Goal: Information Seeking & Learning: Learn about a topic

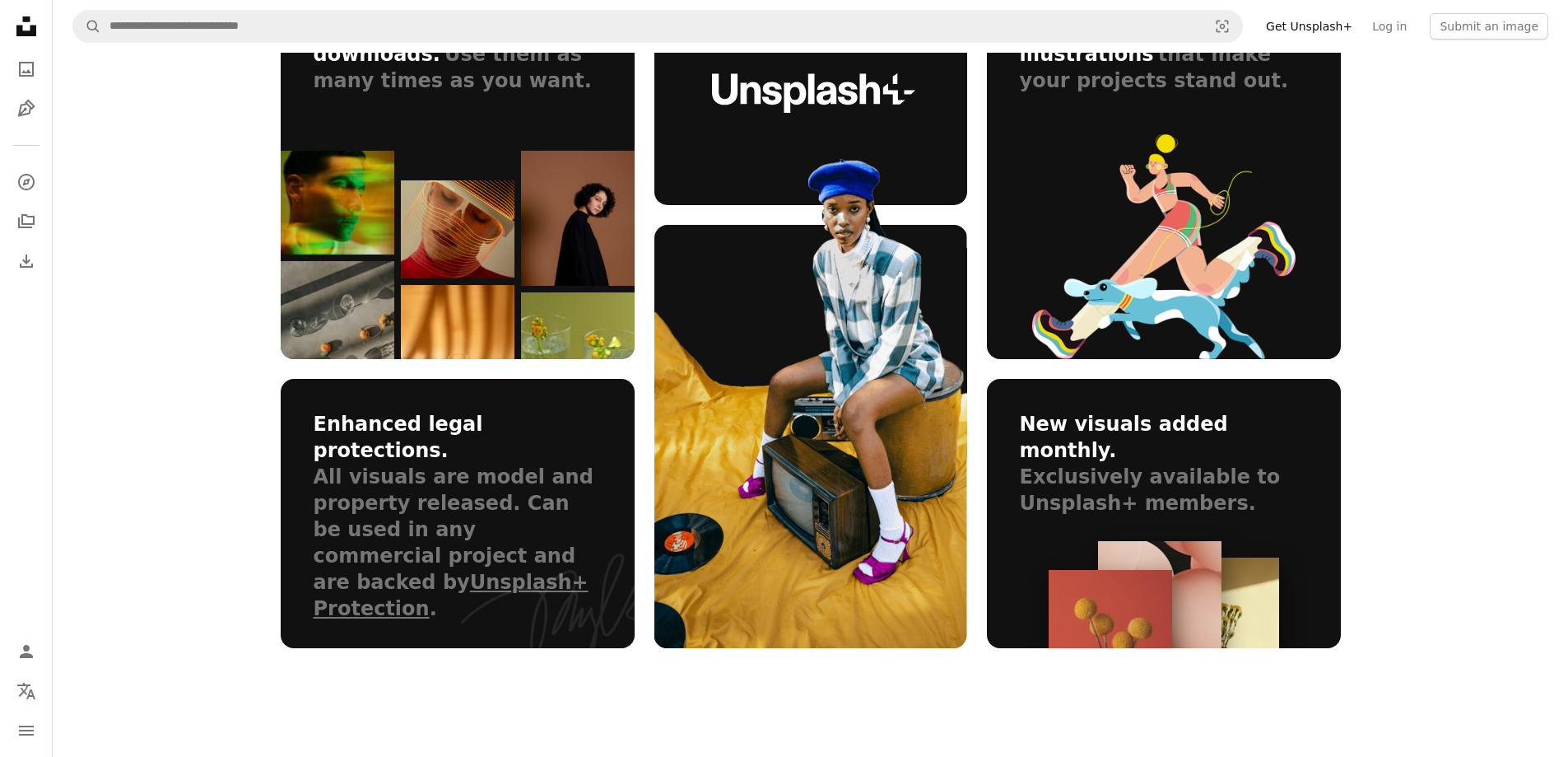
scroll to position [907, 0]
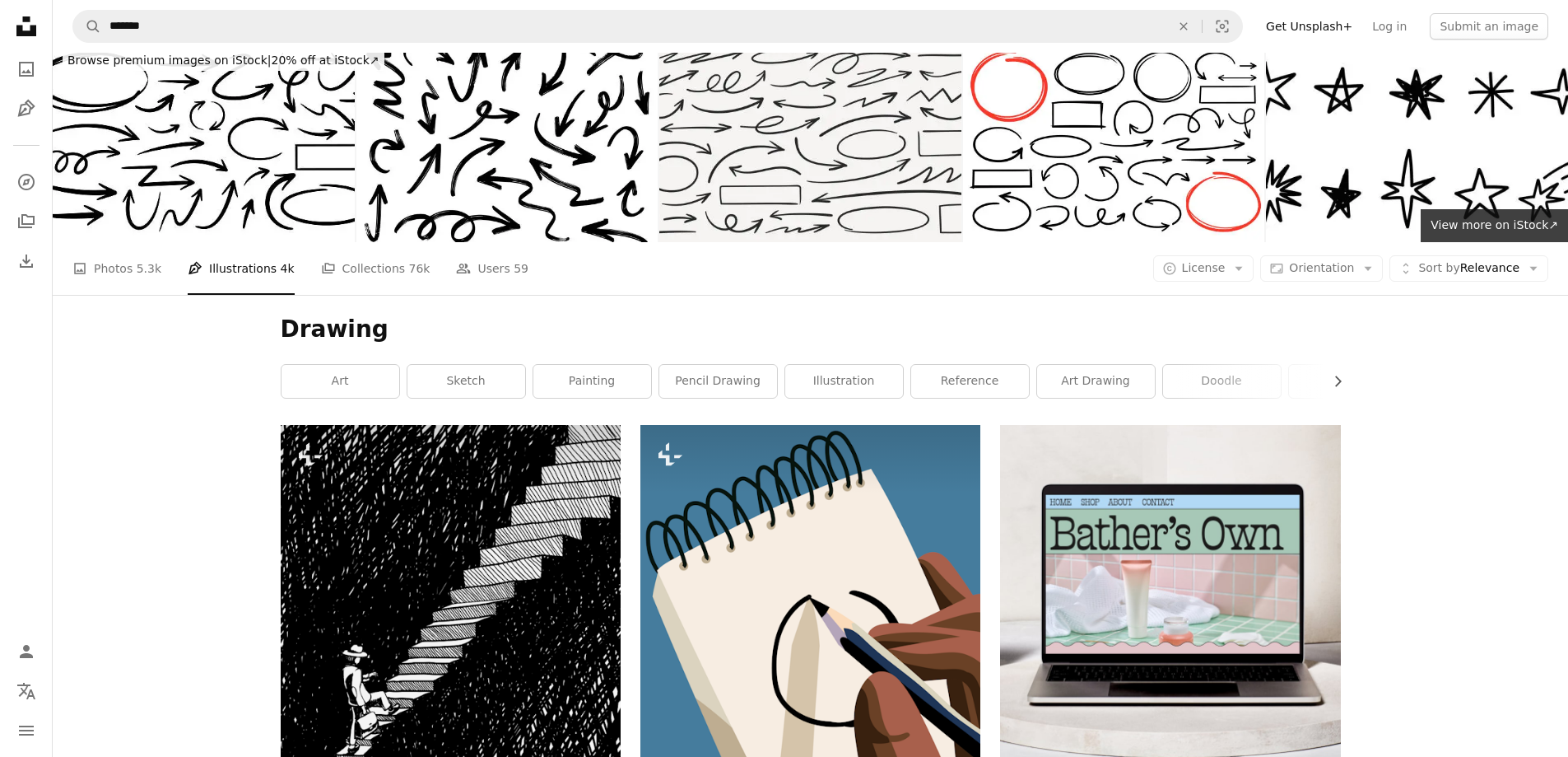
scroll to position [8, 0]
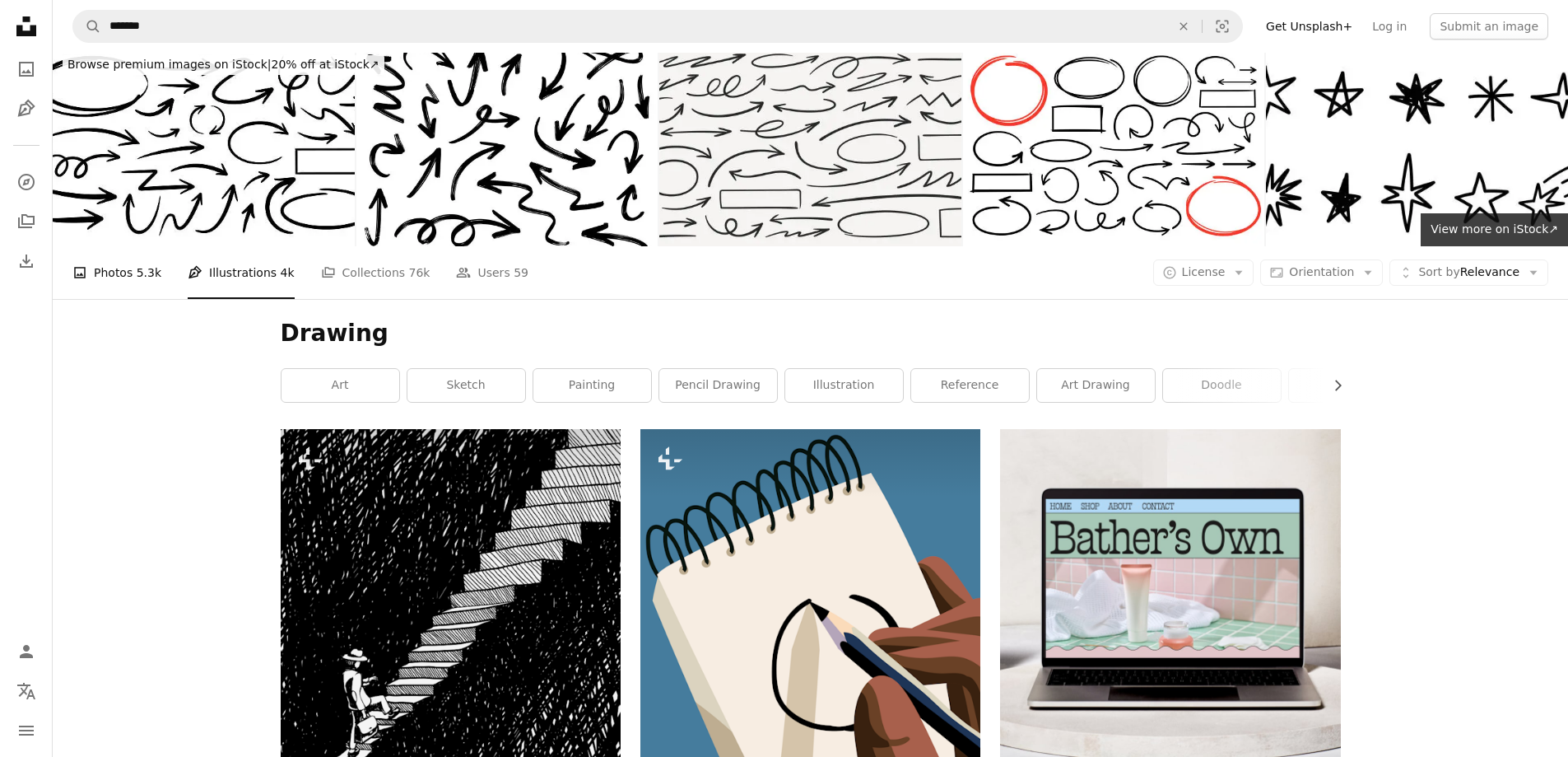
click at [130, 278] on link "A photo Photos 5.3k" at bounding box center [117, 272] width 89 height 52
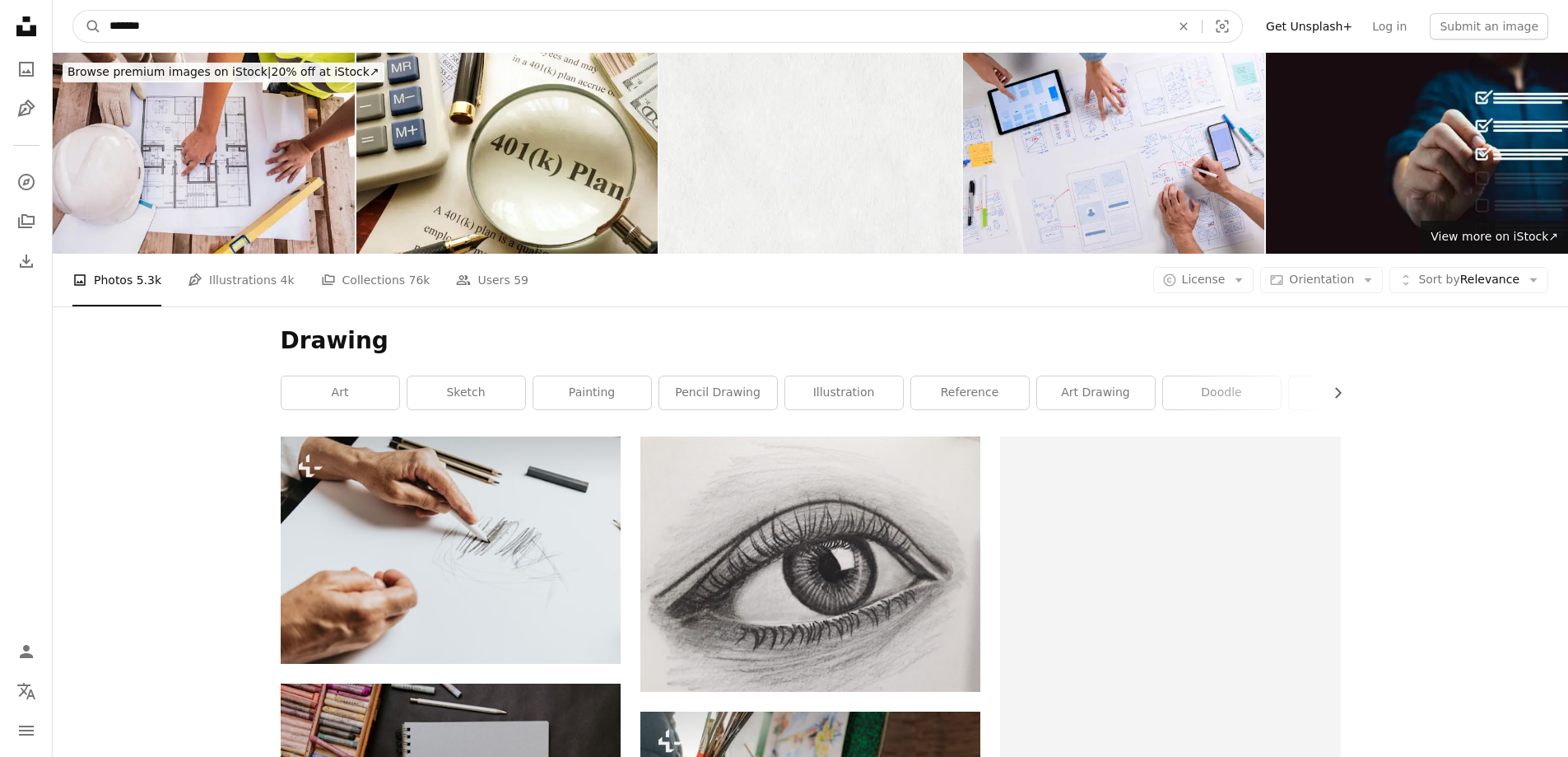
drag, startPoint x: 174, startPoint y: 34, endPoint x: 63, endPoint y: 33, distance: 111.0
click at [63, 33] on nav "A magnifying glass ******* An X shape Visual search Filters Get Unsplash+ Log i…" at bounding box center [810, 26] width 1516 height 52
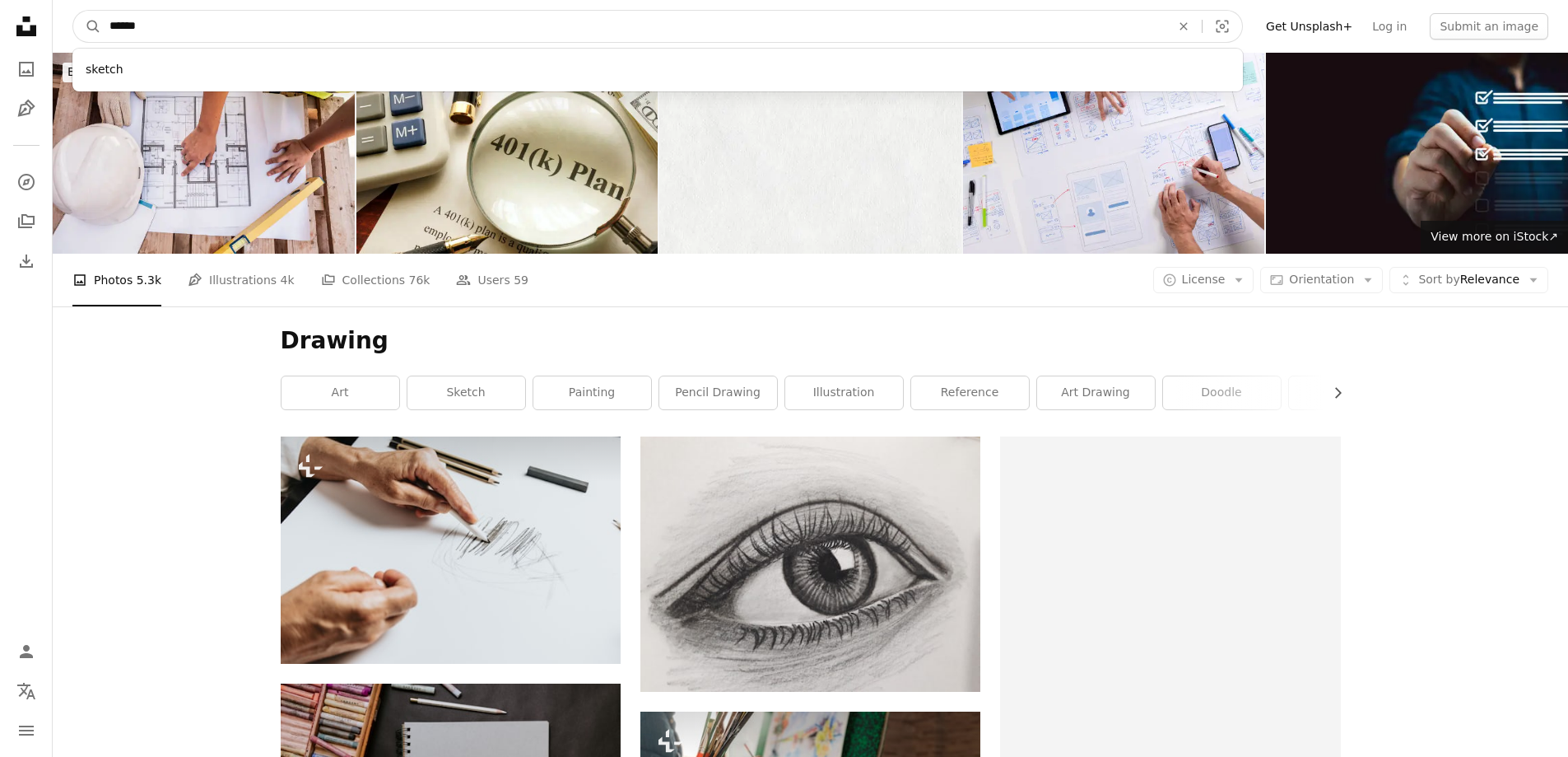
type input "******"
click at [73, 10] on button "A magnifying glass" at bounding box center [87, 26] width 28 height 31
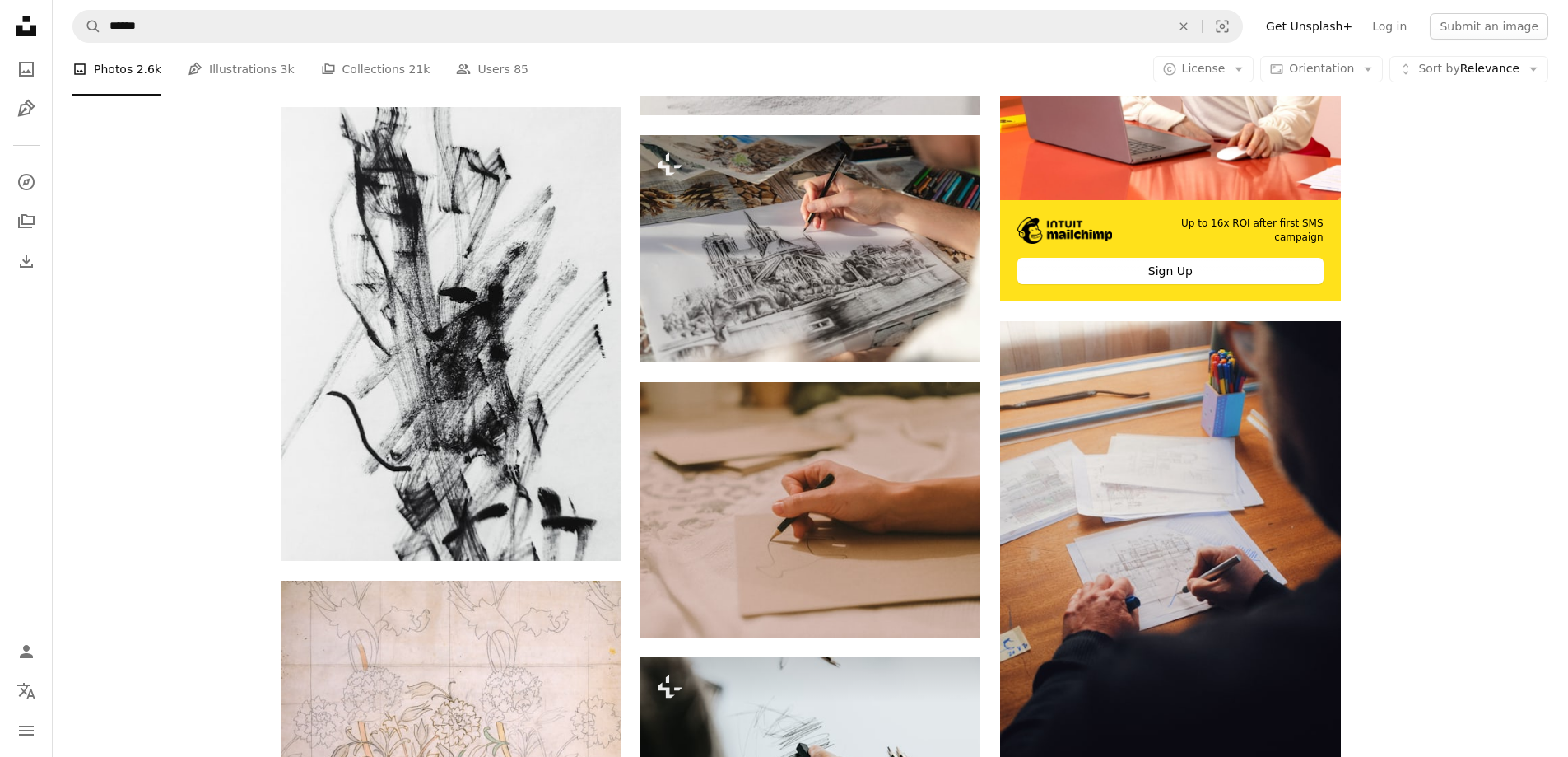
drag, startPoint x: 1455, startPoint y: 246, endPoint x: 1457, endPoint y: 290, distance: 44.0
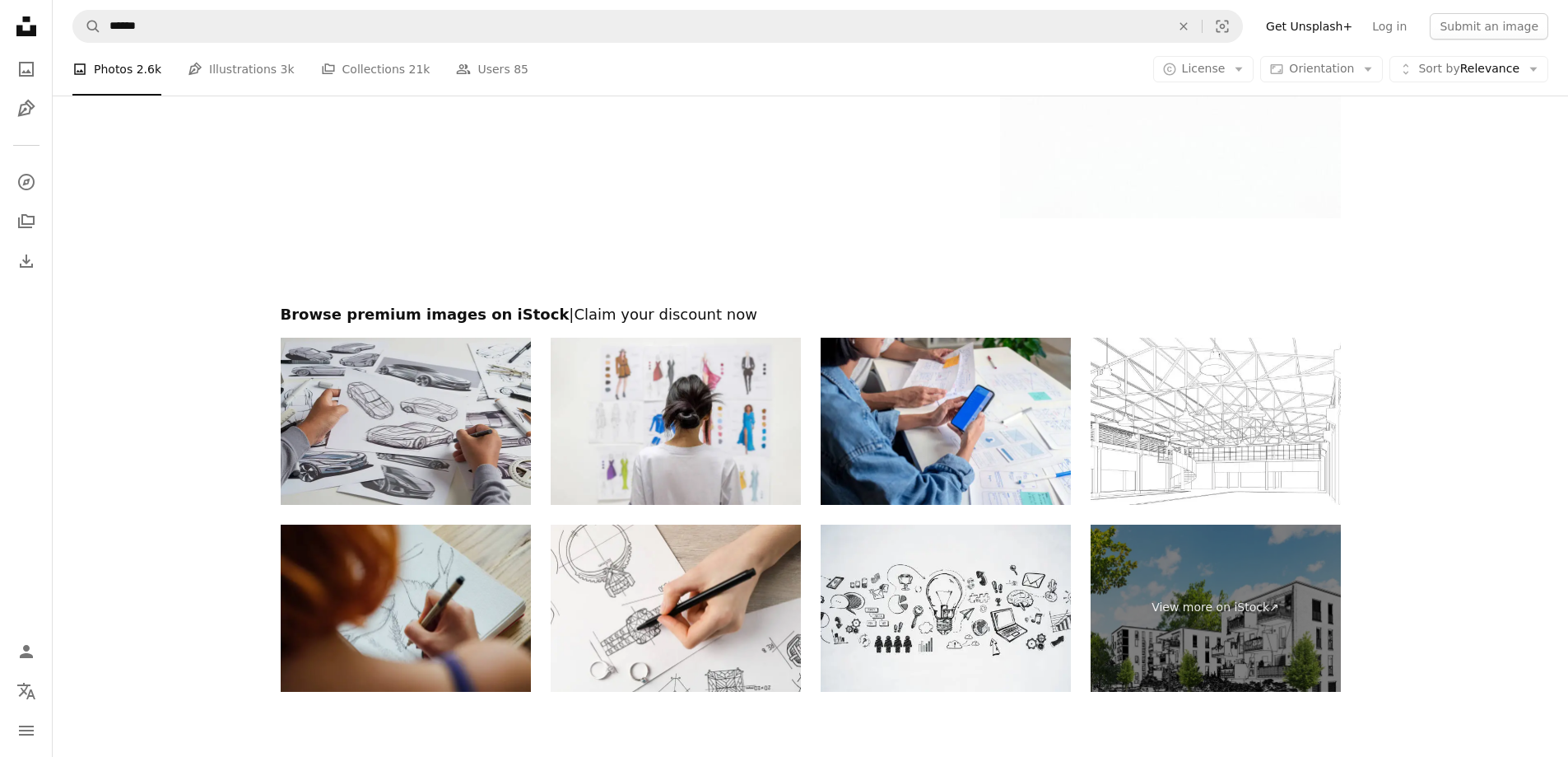
scroll to position [11804, 0]
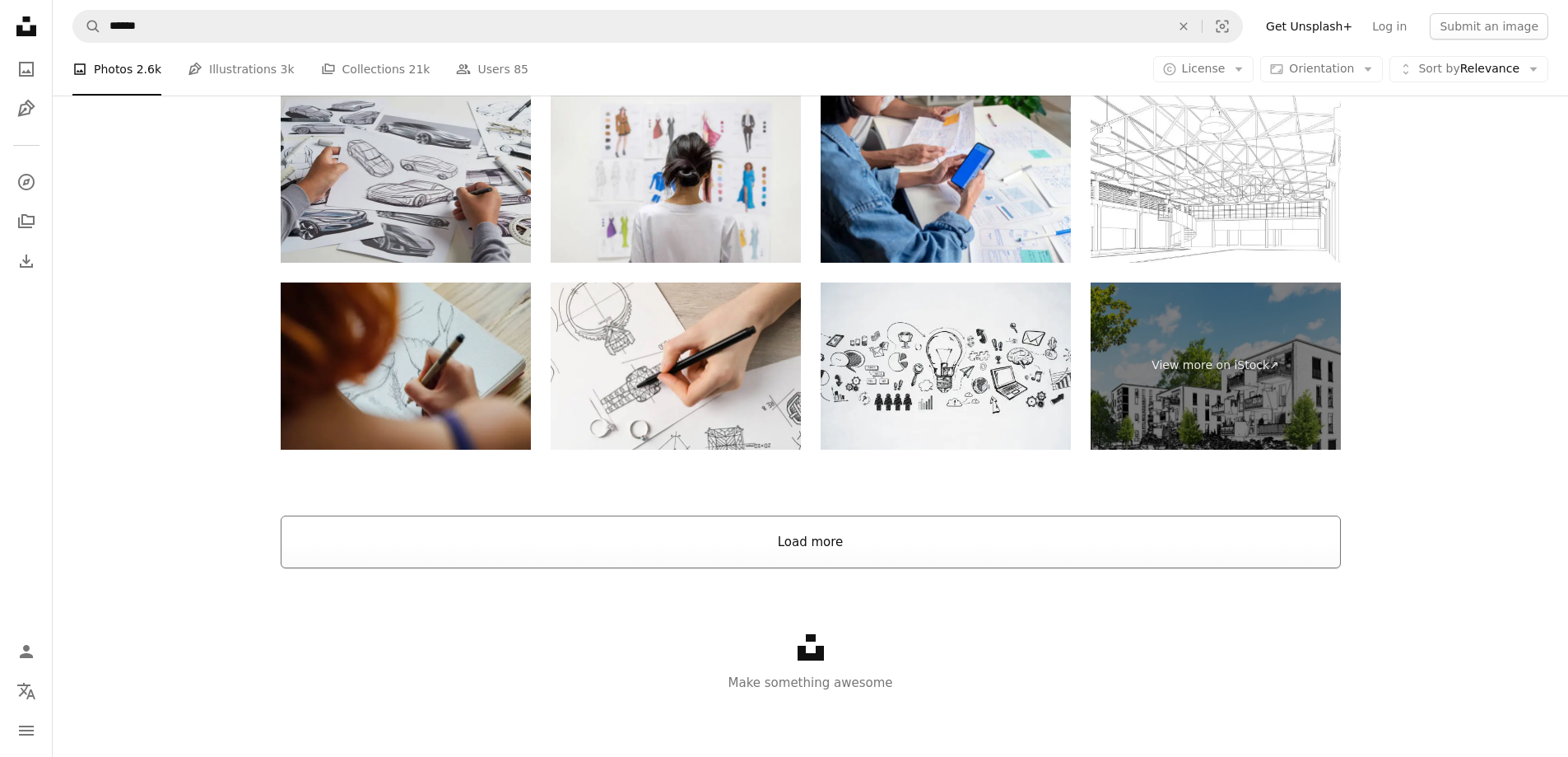
click at [826, 550] on button "Load more" at bounding box center [811, 541] width 1061 height 52
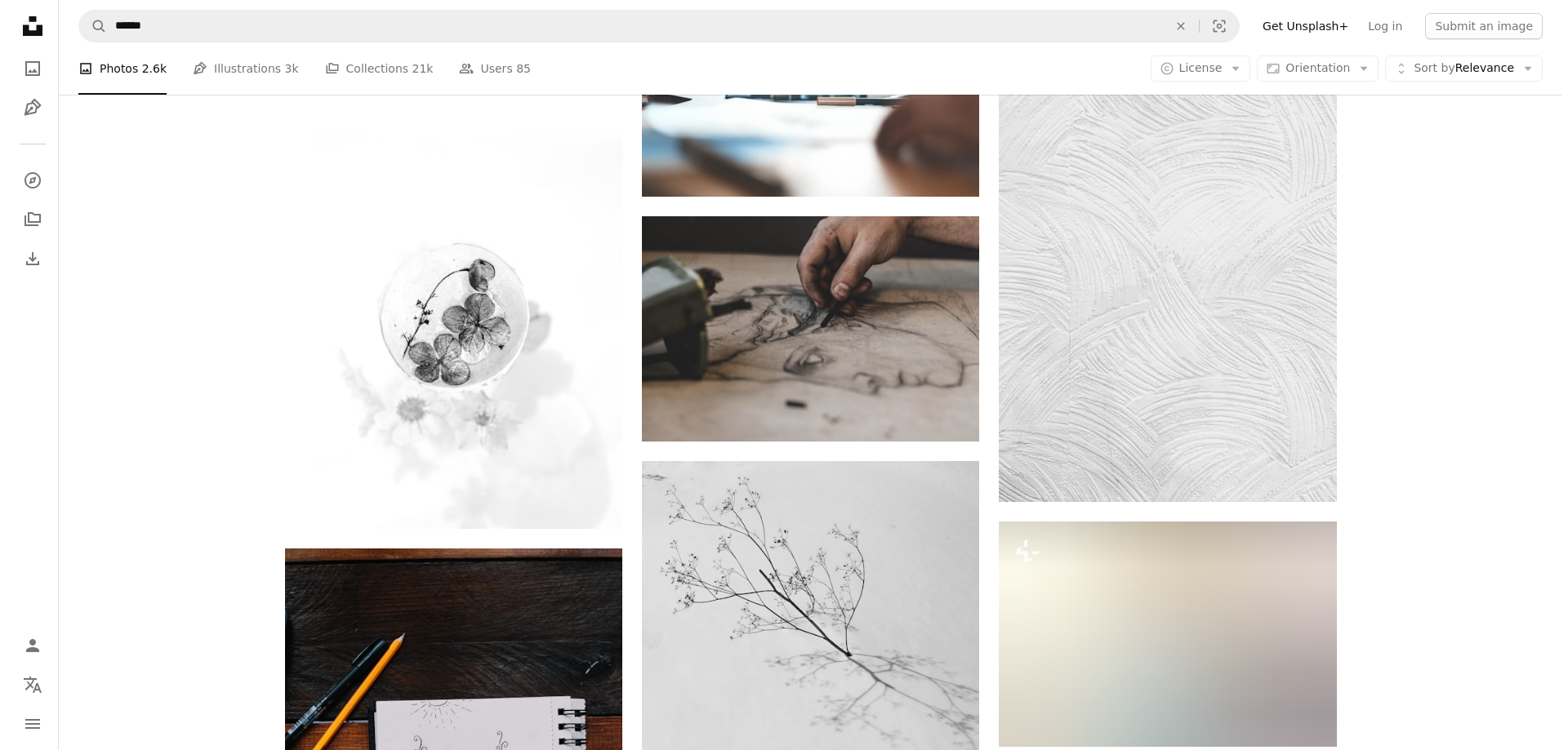
scroll to position [12430, 0]
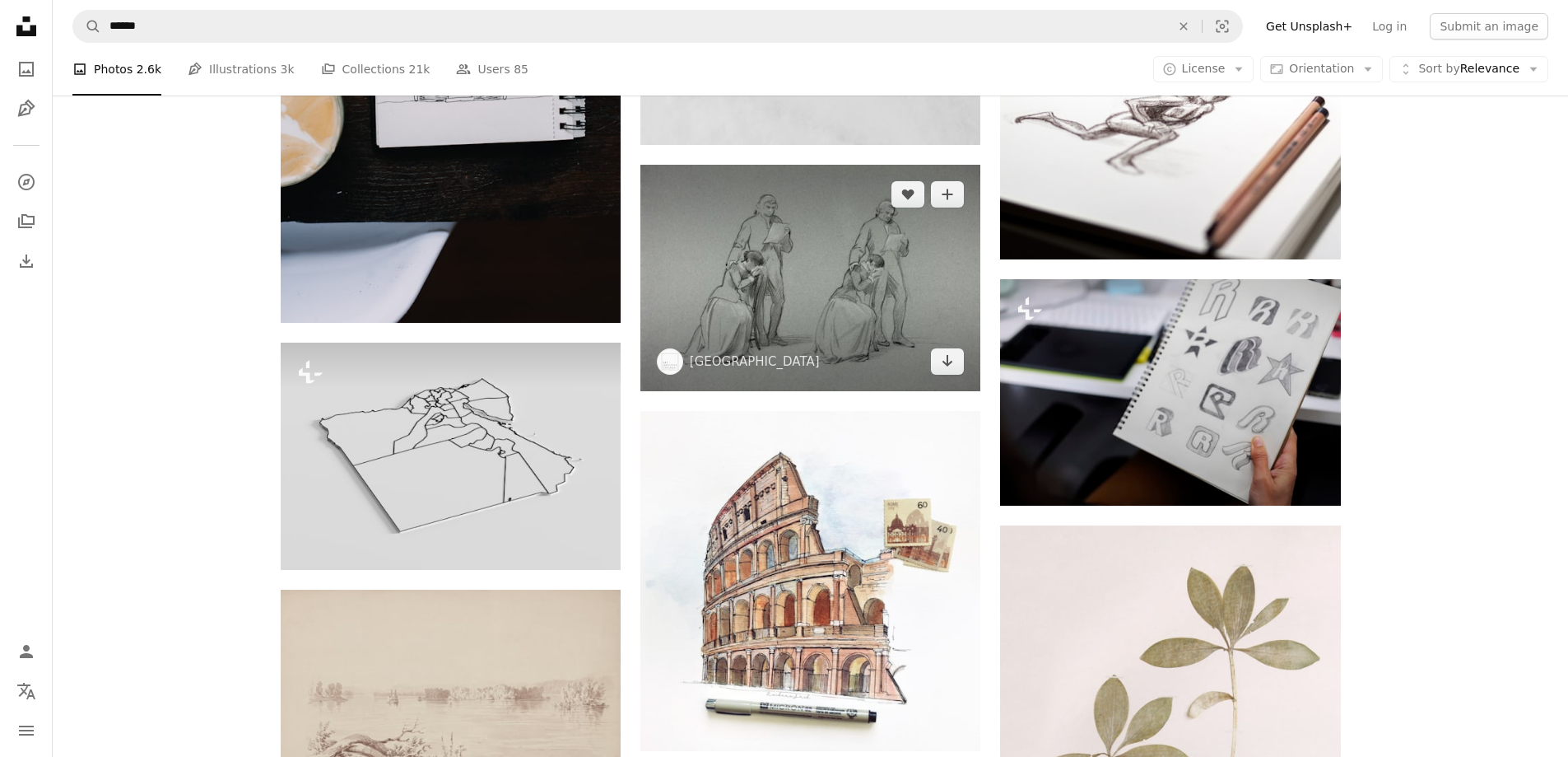
click at [776, 272] on img at bounding box center [811, 278] width 340 height 226
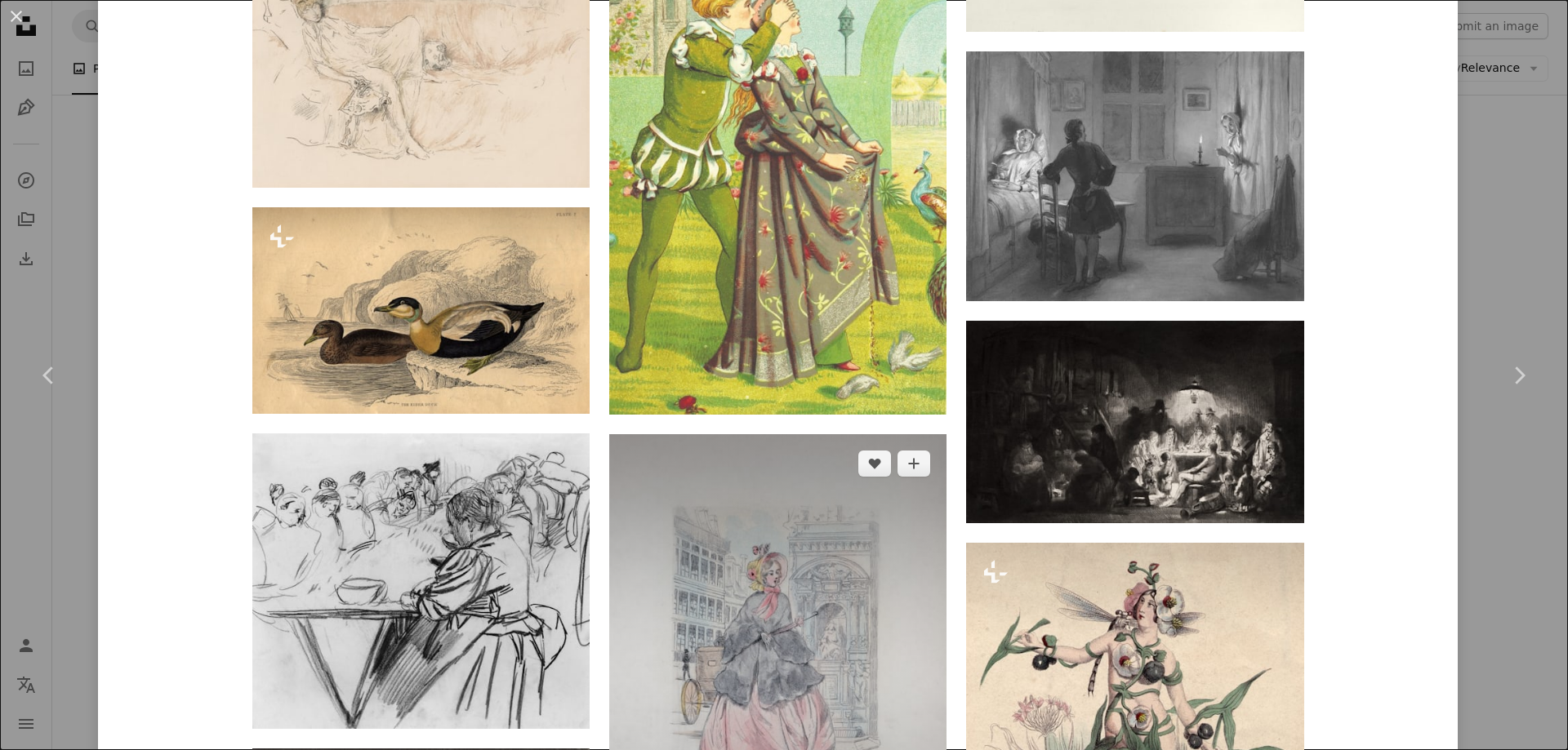
scroll to position [6213, 0]
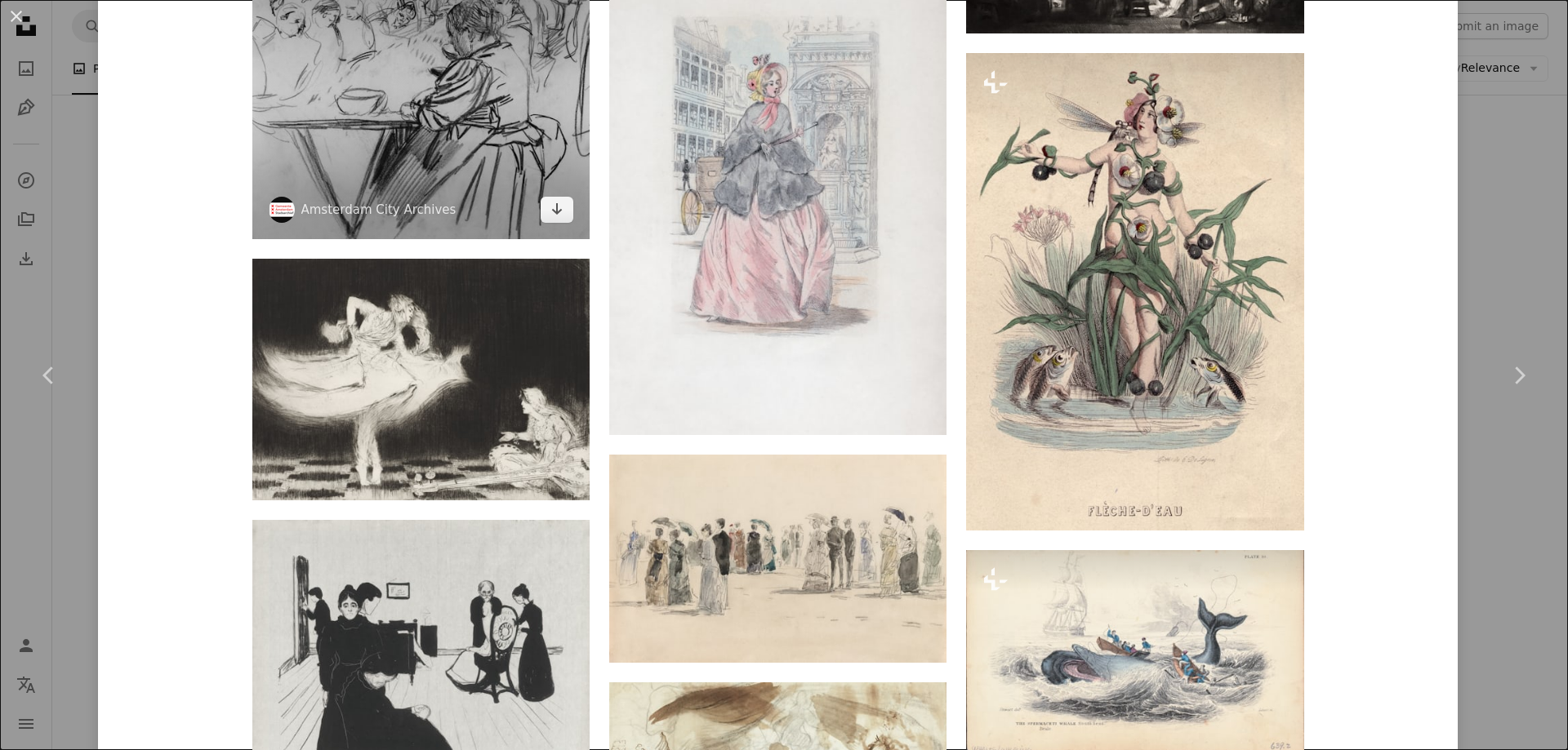
click at [422, 103] on img at bounding box center [421, 91] width 337 height 295
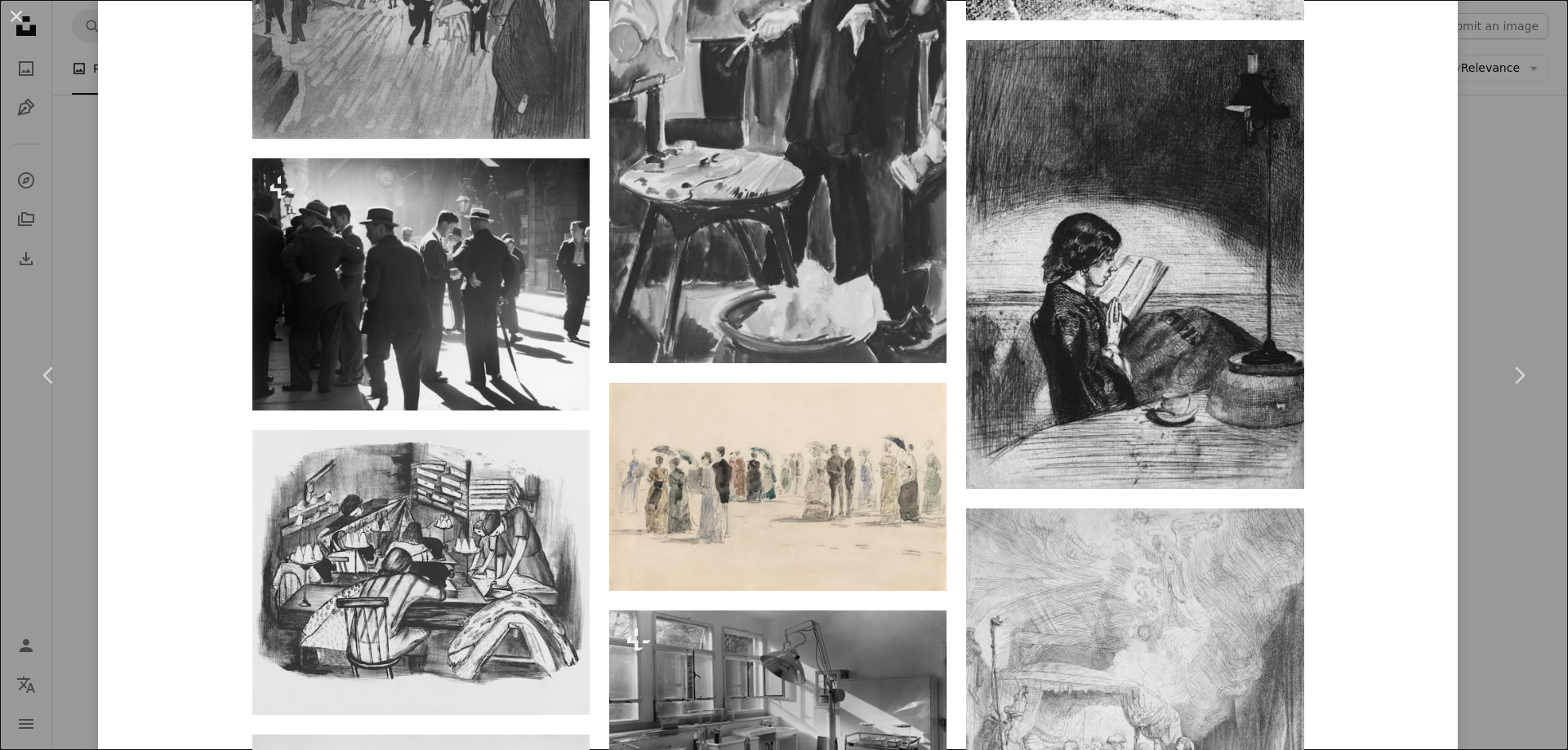
scroll to position [4489, 0]
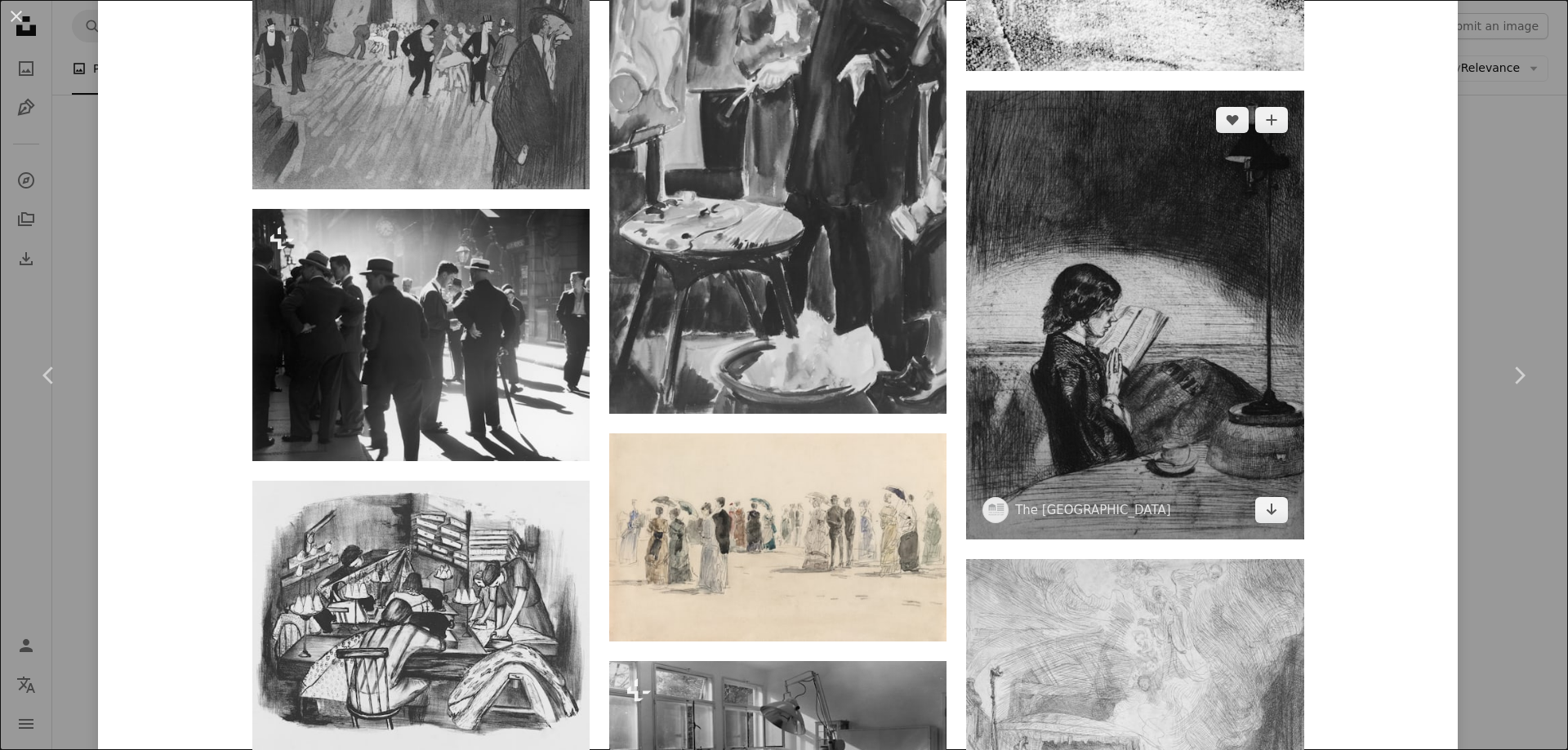
click at [1128, 282] on img at bounding box center [1134, 314] width 337 height 449
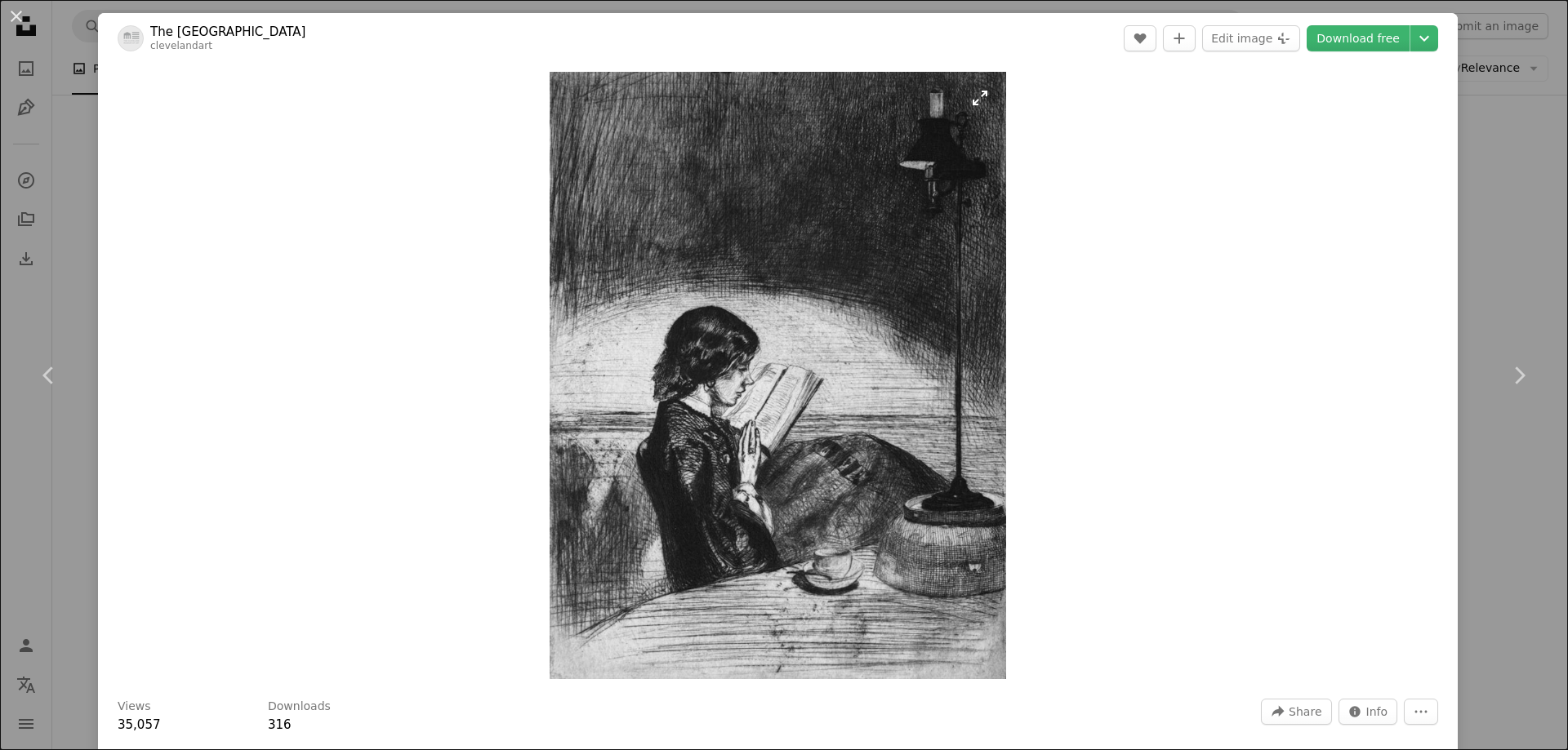
drag, startPoint x: 1128, startPoint y: 282, endPoint x: 785, endPoint y: 317, distance: 344.8
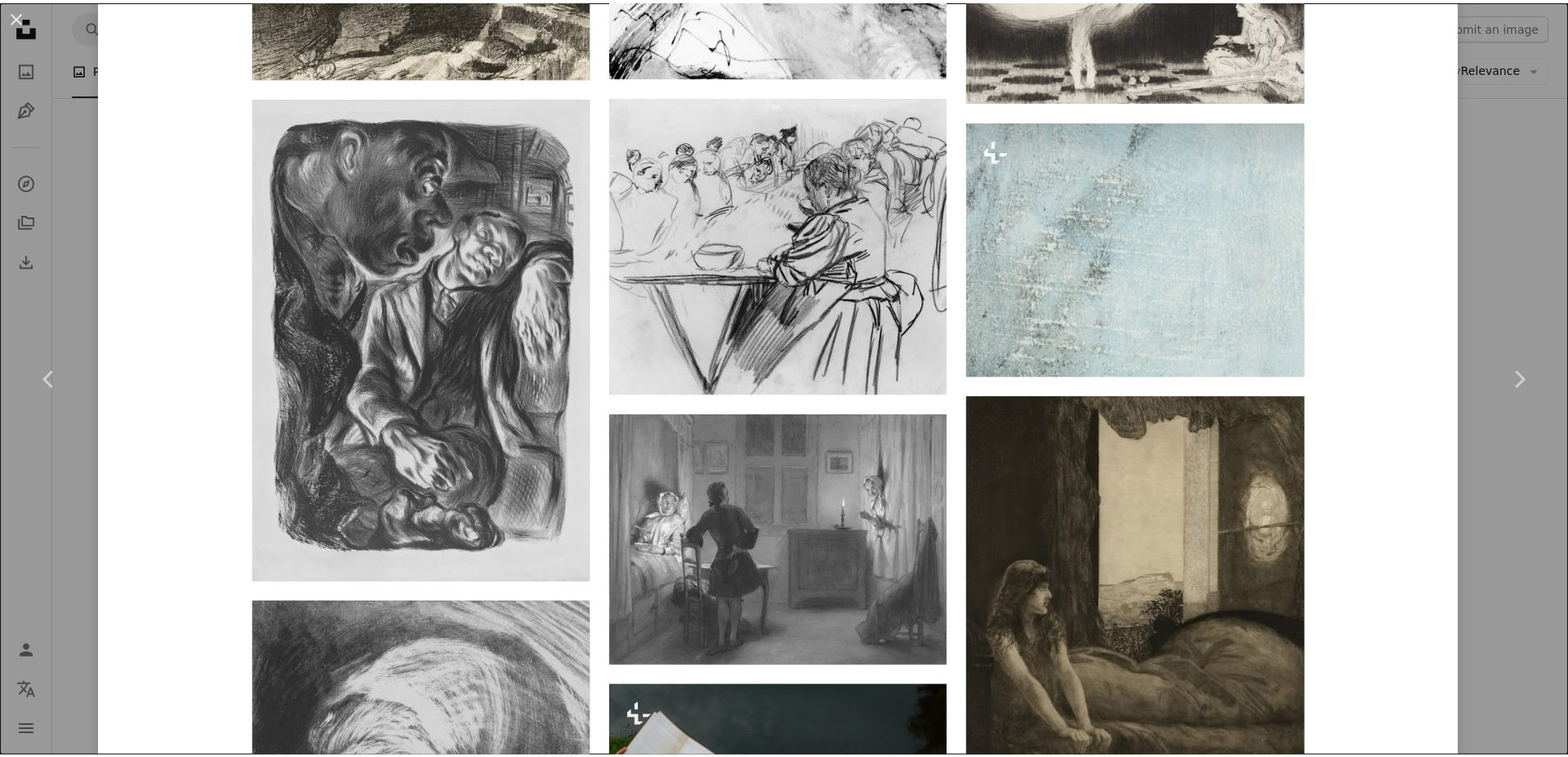
scroll to position [5355, 0]
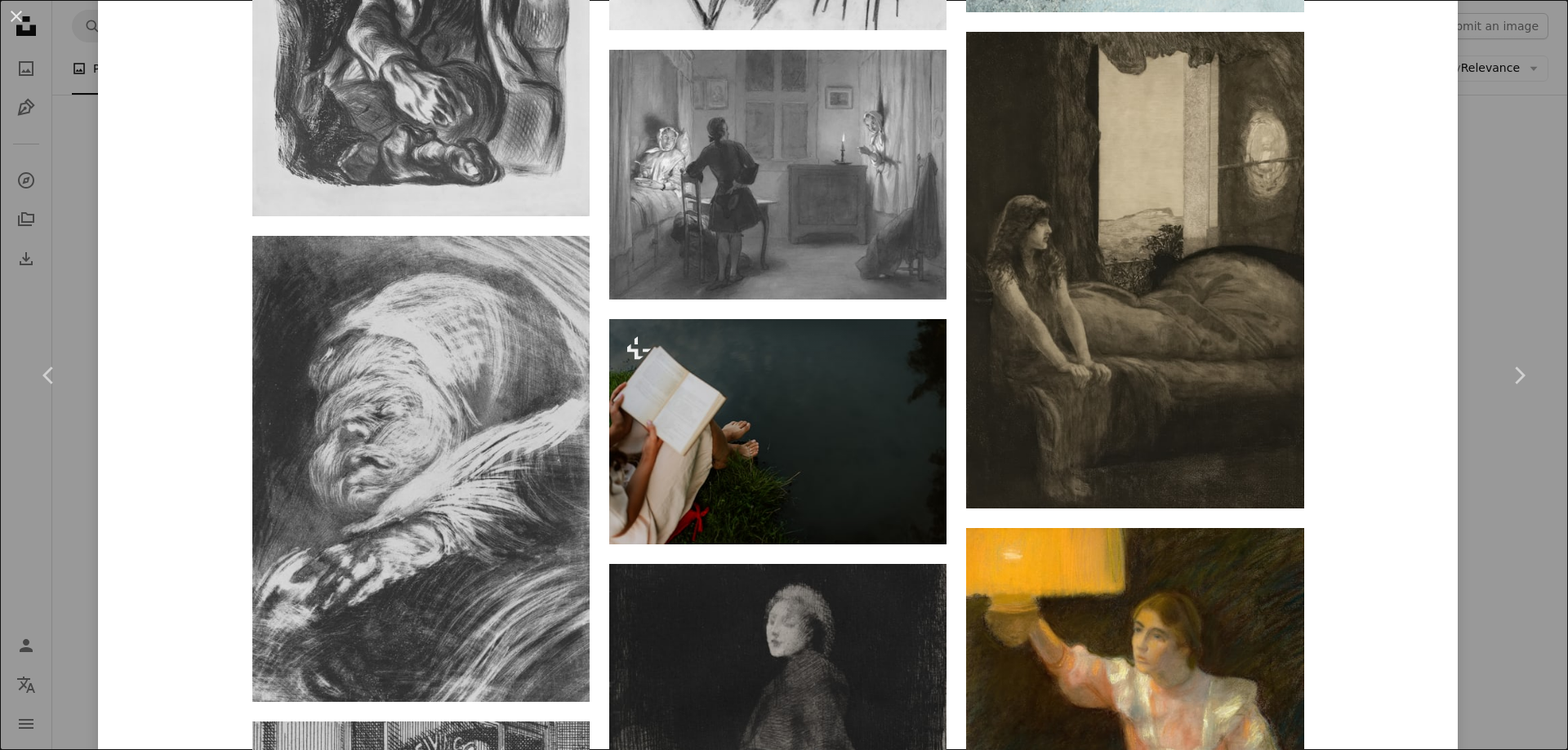
click at [1493, 200] on div "An X shape Chevron left Chevron right The Cleveland Museum of Art clevelandart …" at bounding box center [784, 375] width 1568 height 750
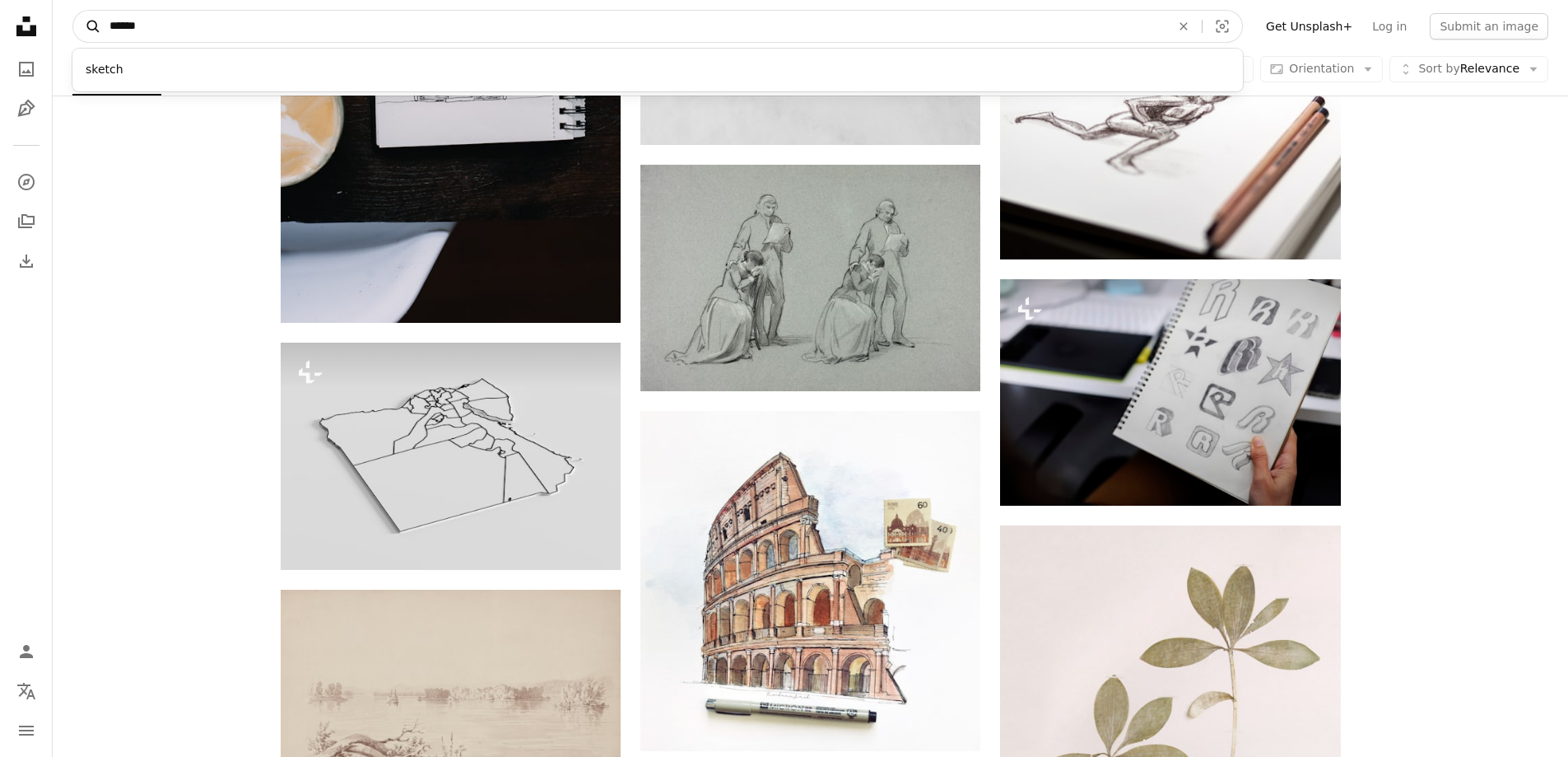
drag, startPoint x: 162, startPoint y: 31, endPoint x: 94, endPoint y: 26, distance: 68.2
click at [94, 26] on form "A magnifying glass ****** sketch An X shape Visual search" at bounding box center [657, 27] width 1170 height 33
type input "***"
click button "A magnifying glass" at bounding box center [87, 26] width 28 height 31
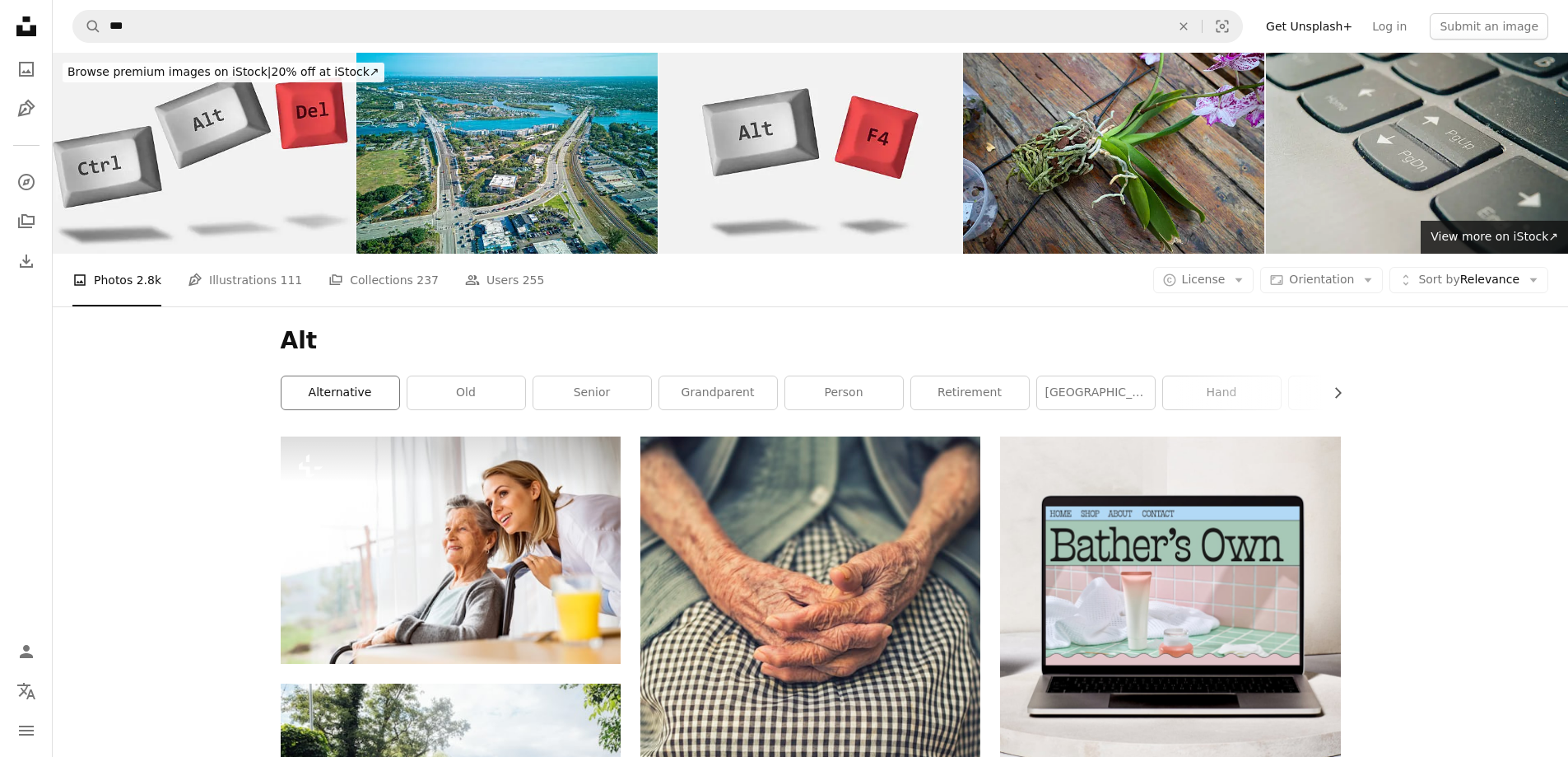
click at [325, 383] on link "alternative" at bounding box center [340, 393] width 118 height 33
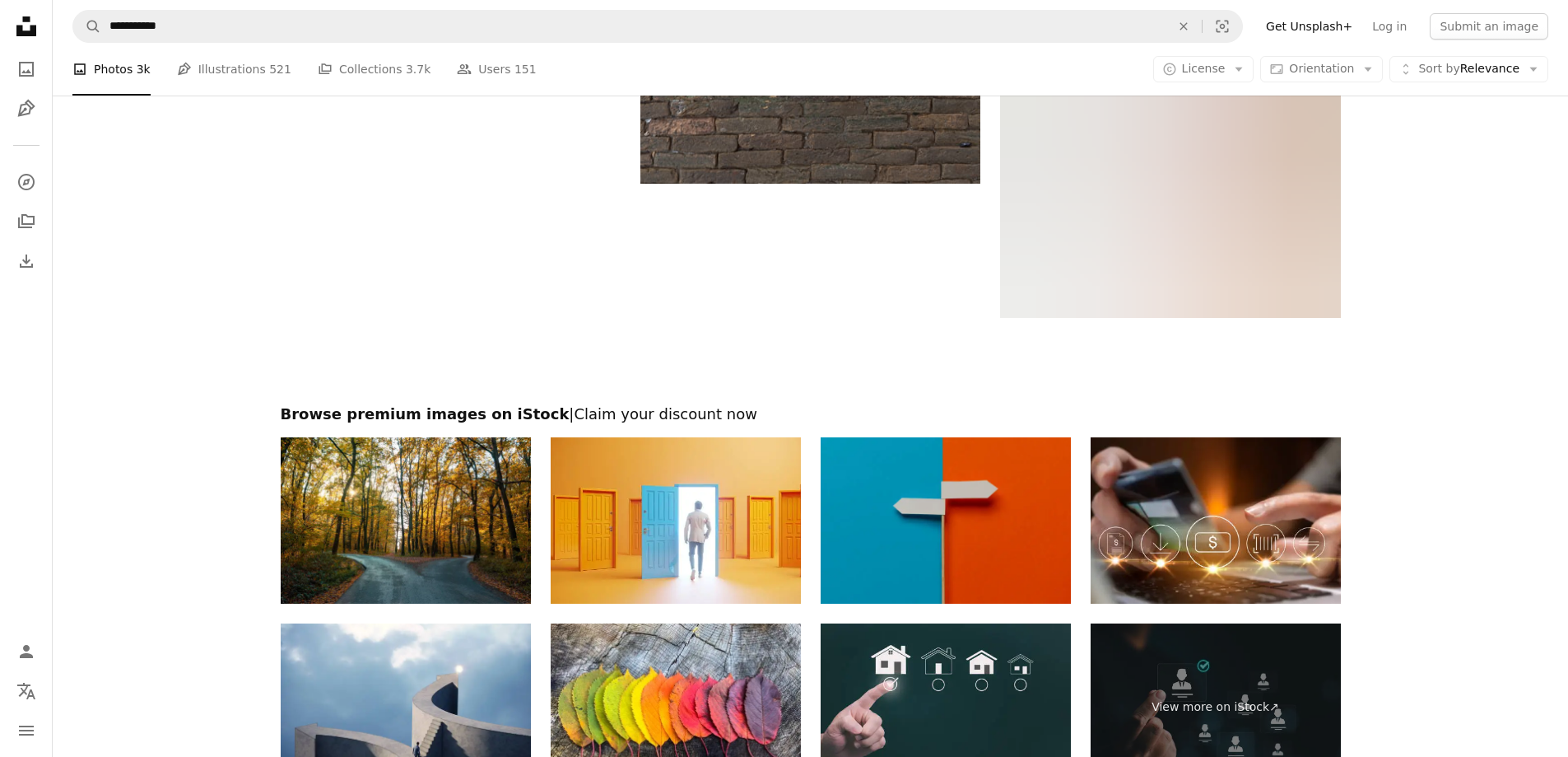
scroll to position [3624, 0]
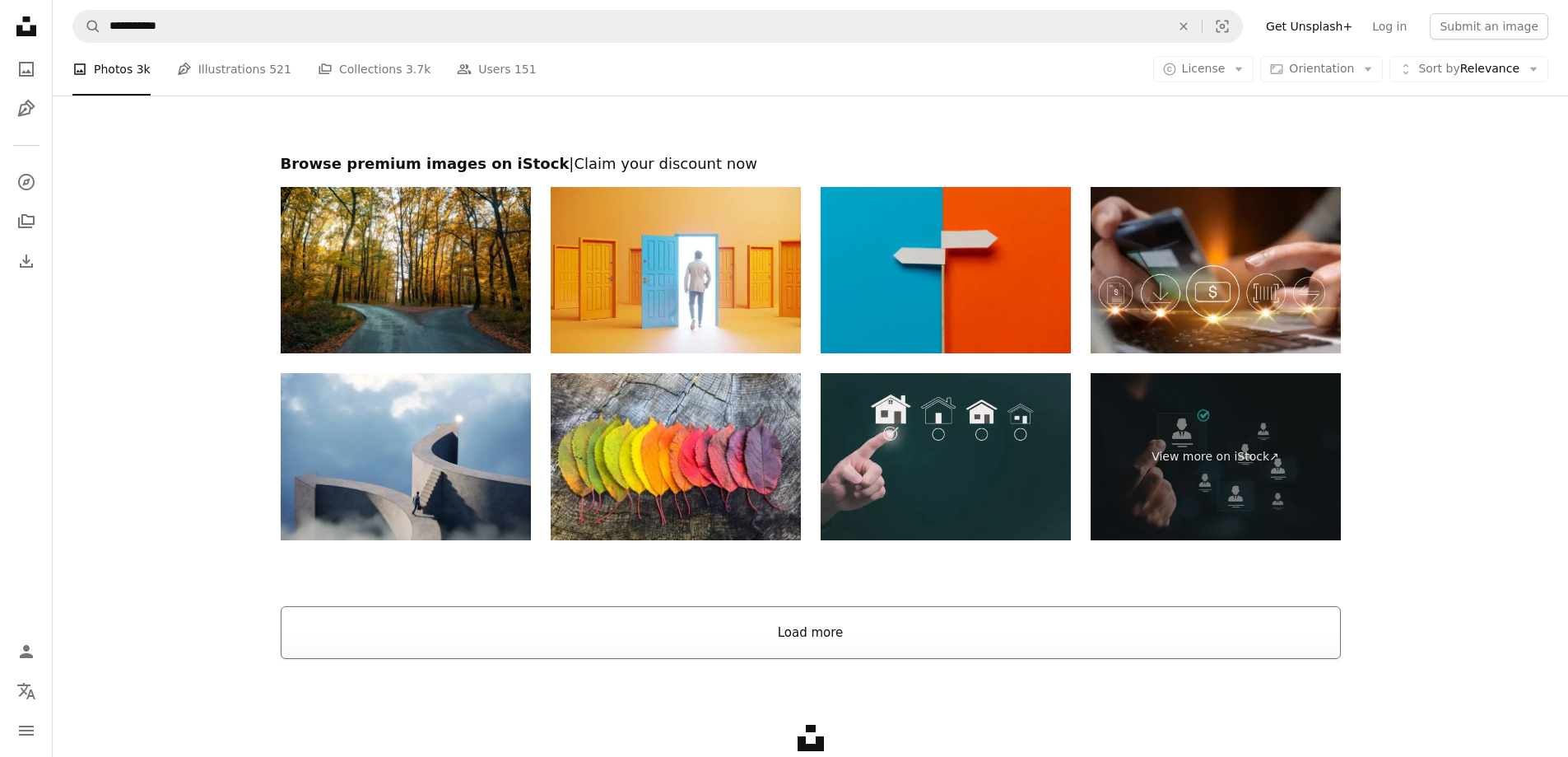
click at [791, 632] on button "Load more" at bounding box center [811, 632] width 1061 height 52
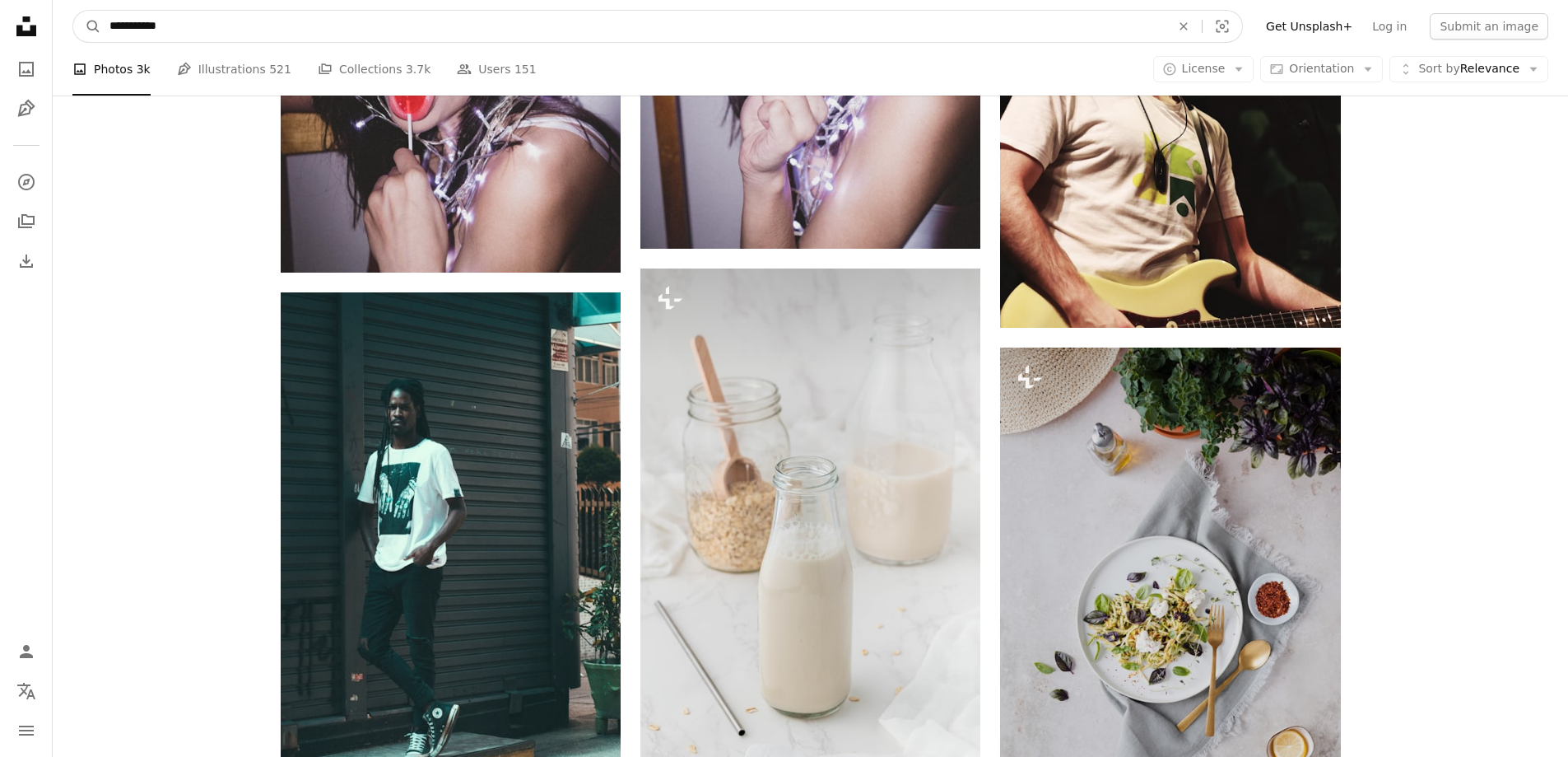
scroll to position [14132, 0]
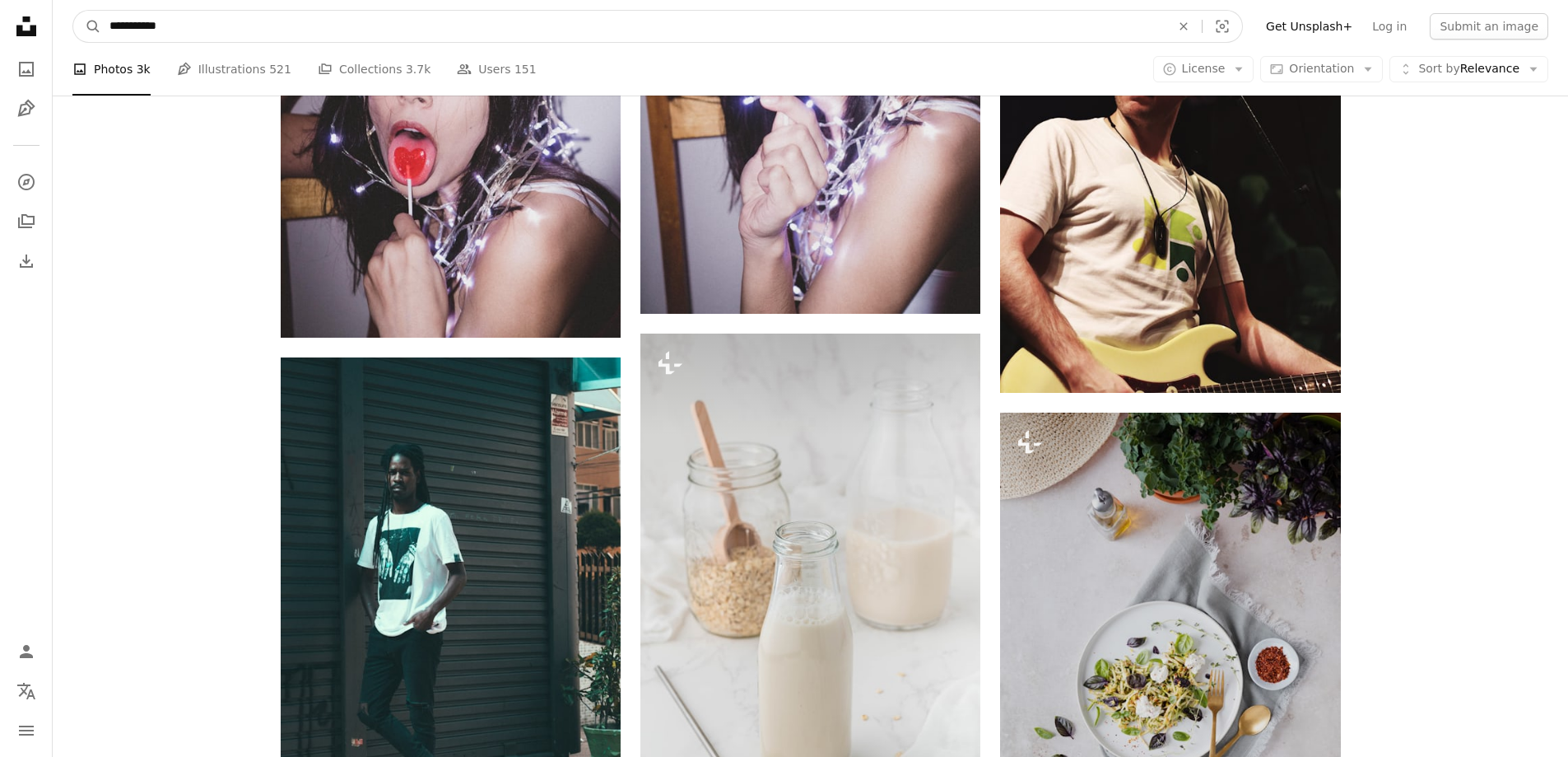
drag, startPoint x: 123, startPoint y: 15, endPoint x: 0, endPoint y: 8, distance: 123.2
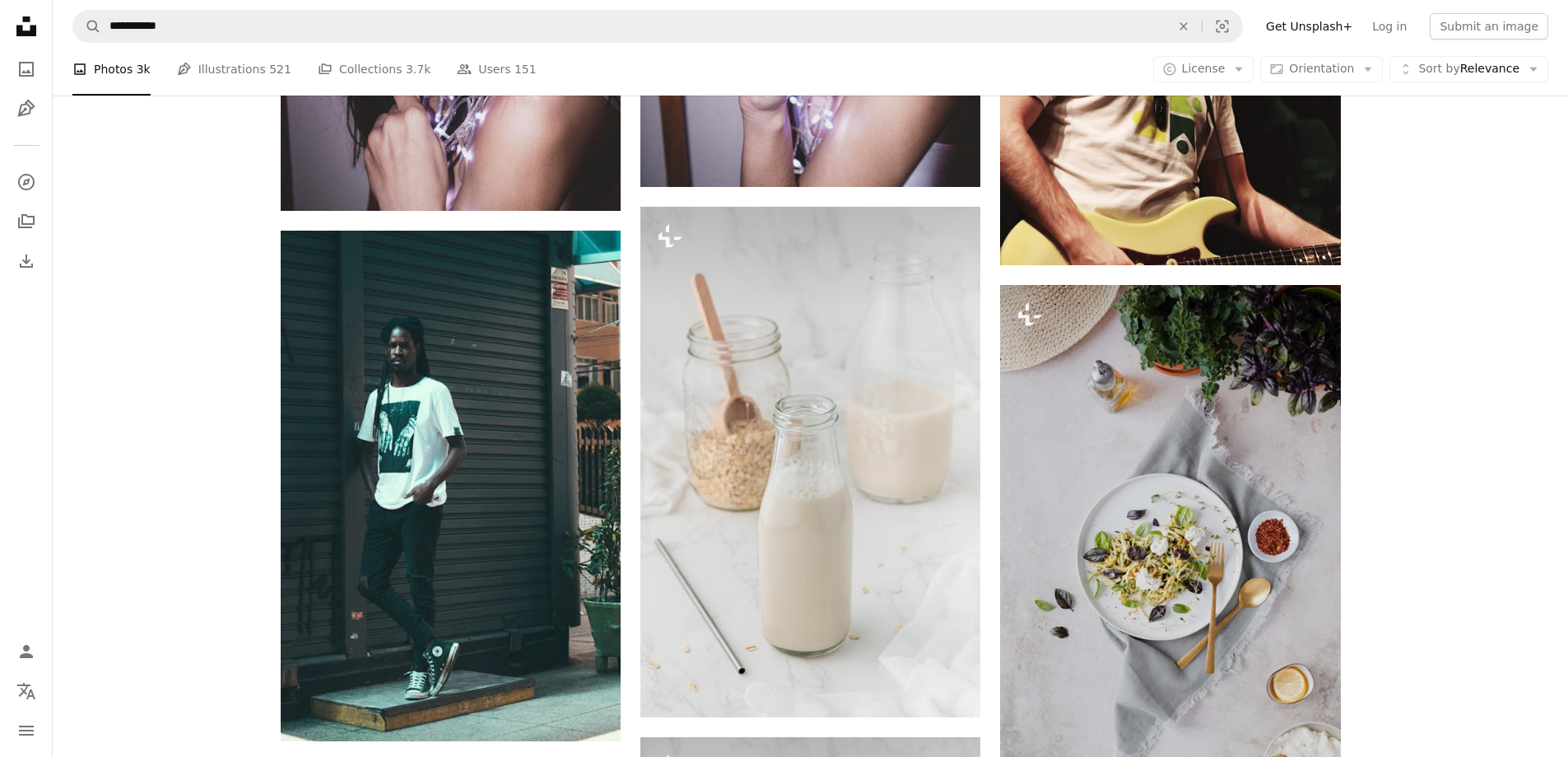
scroll to position [14297, 0]
